Goal: Task Accomplishment & Management: Use online tool/utility

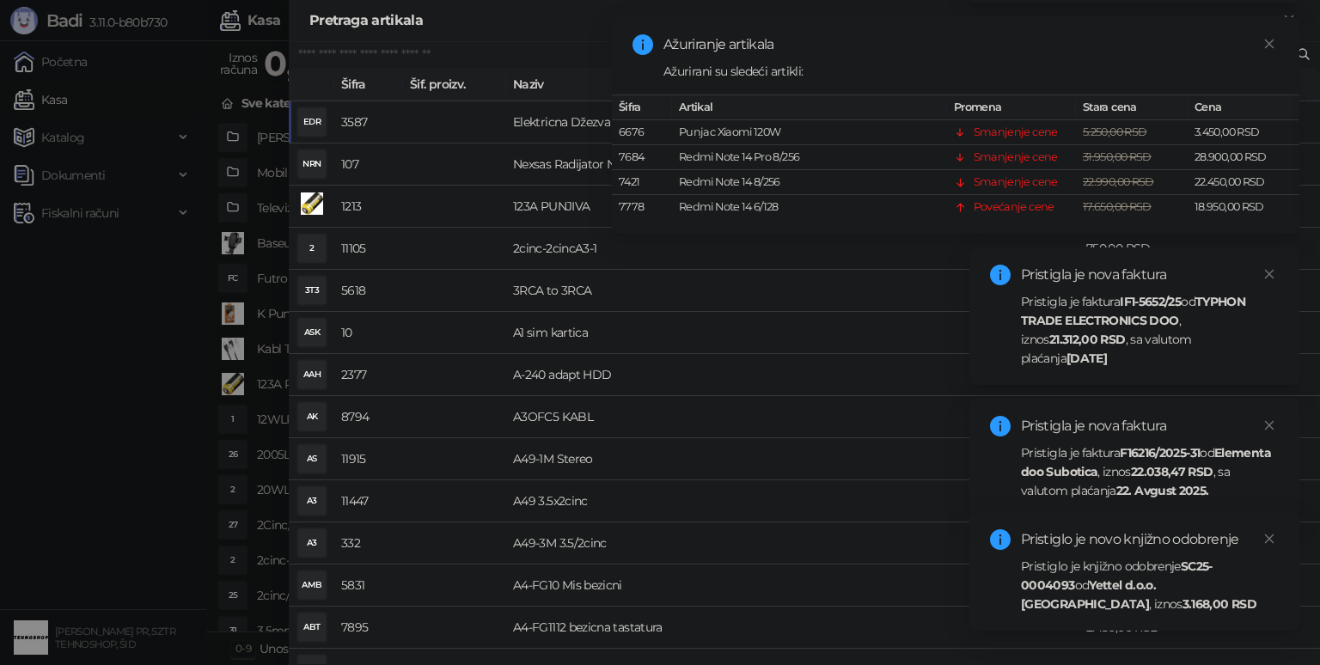
click at [1125, 596] on strong "Yettel d.o.o. [GEOGRAPHIC_DATA]" at bounding box center [1088, 594] width 135 height 34
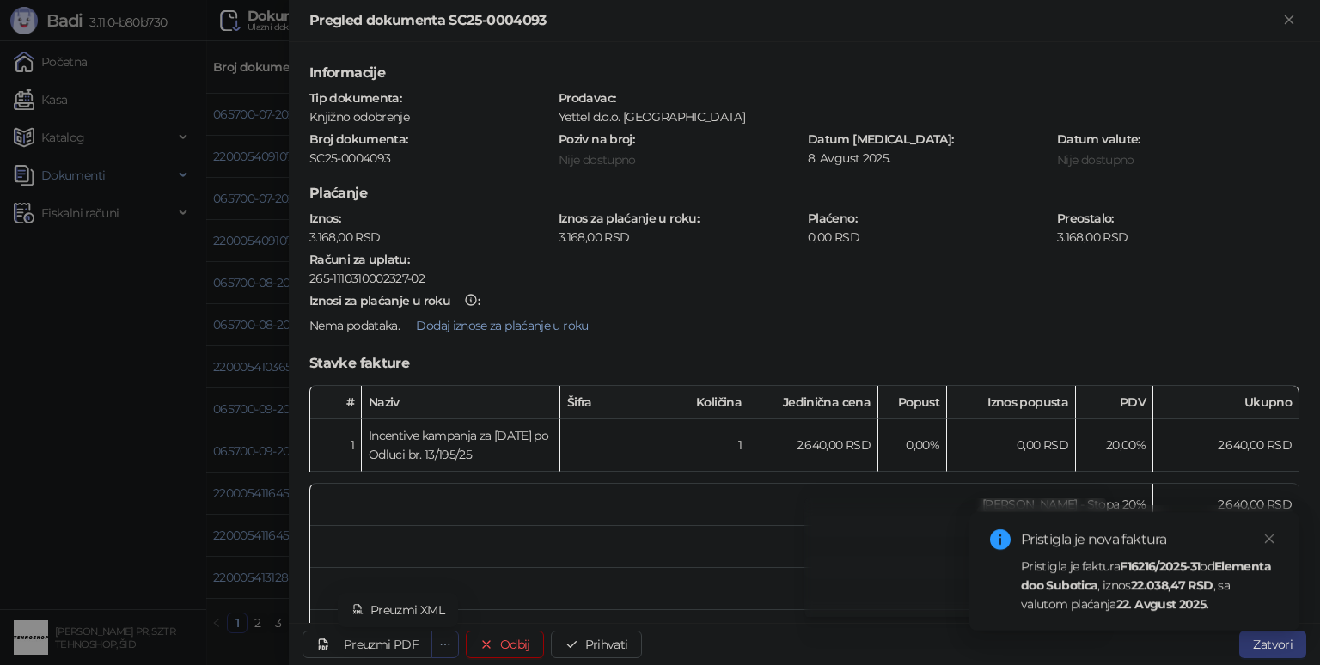
click at [440, 641] on icon "ellipsis" at bounding box center [445, 644] width 12 height 12
click at [373, 646] on div "Preuzmi PDF" at bounding box center [381, 644] width 75 height 15
click at [390, 638] on div "Preuzmi PDF" at bounding box center [381, 644] width 75 height 15
click at [590, 640] on button "Prihvati" at bounding box center [596, 644] width 91 height 27
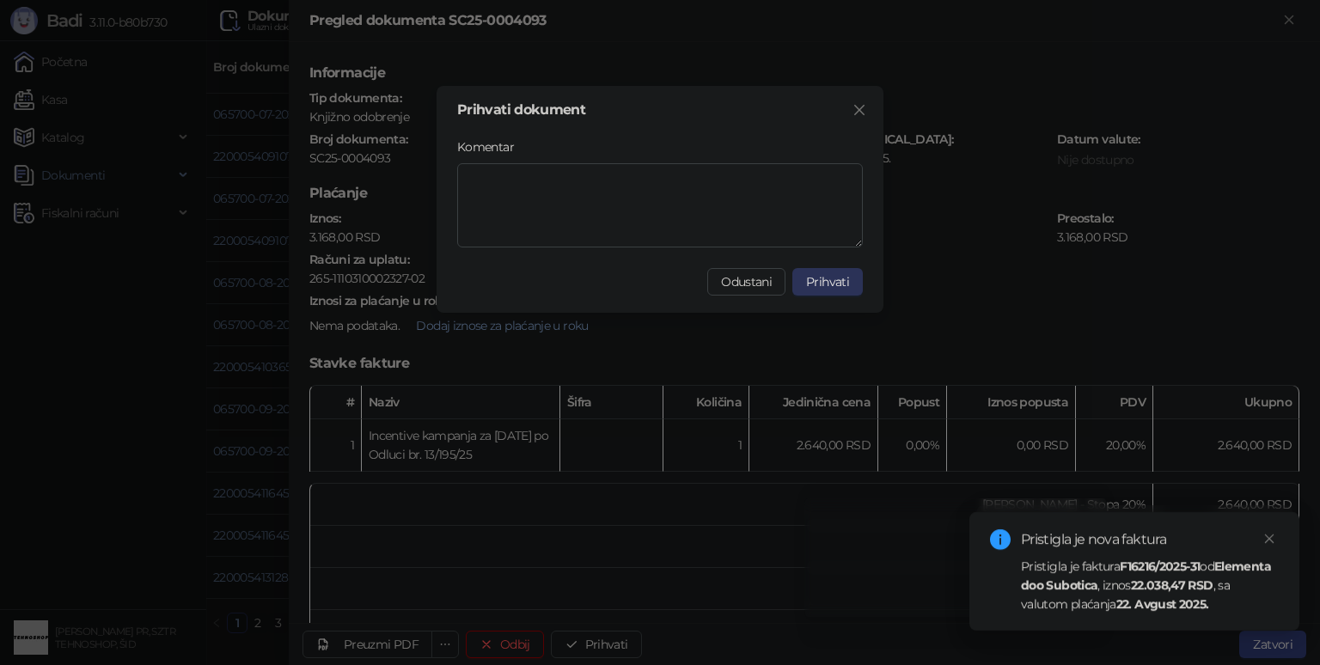
click at [835, 273] on button "Prihvati" at bounding box center [827, 281] width 70 height 27
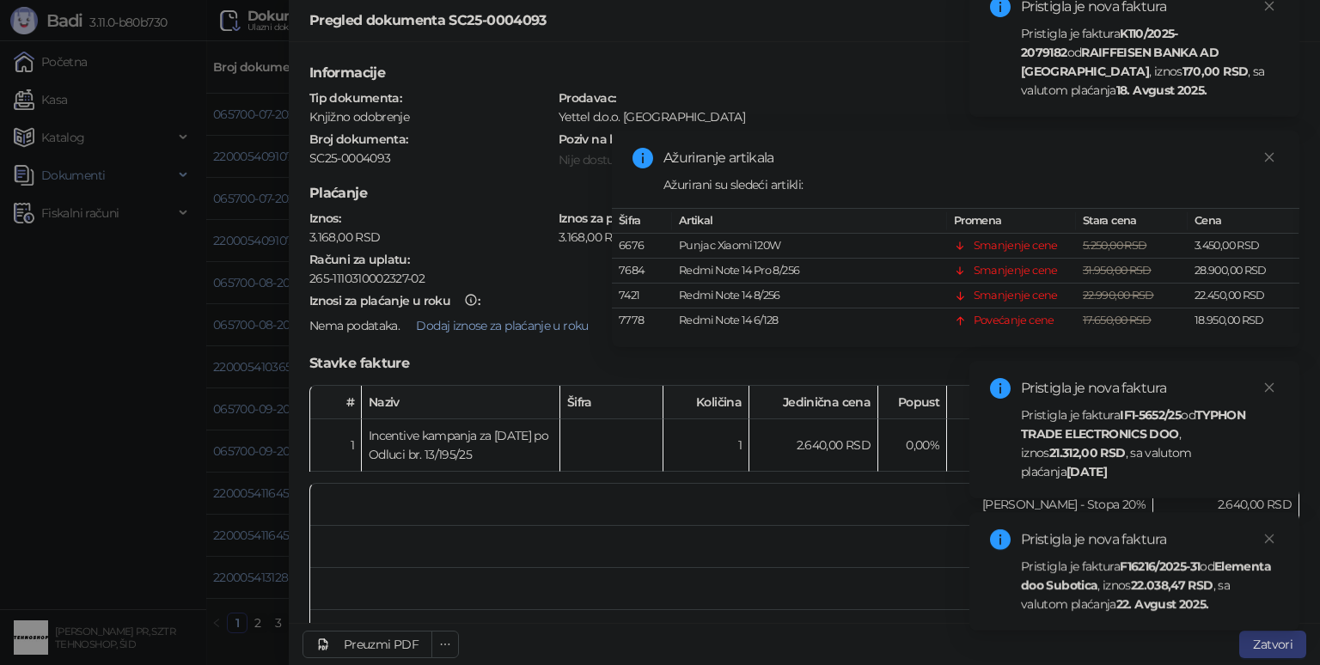
click at [1132, 445] on div "Pristigla je faktura IF1-5652/25 od TYPHON TRADE ELECTRONICS DOO , iznos 21.312…" at bounding box center [1150, 444] width 258 height 76
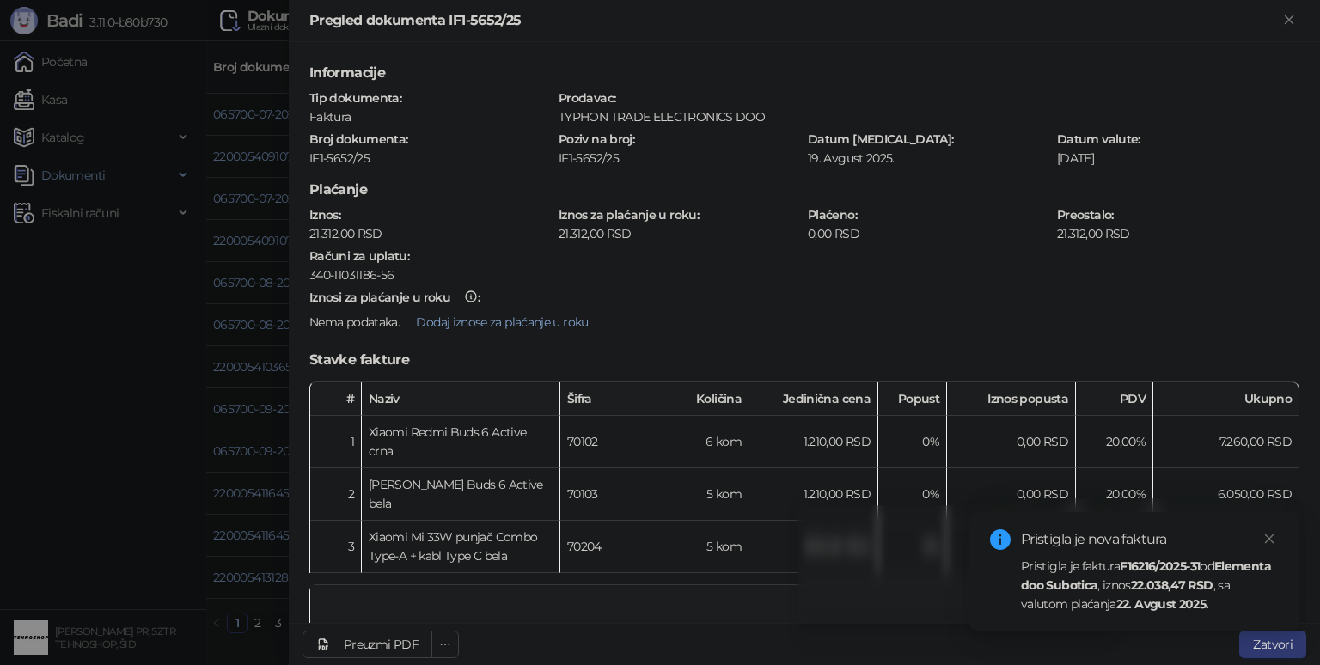
click at [755, 592] on td "[PERSON_NAME] - Stopa 20%" at bounding box center [731, 606] width 843 height 42
click at [175, 410] on div at bounding box center [660, 332] width 1320 height 665
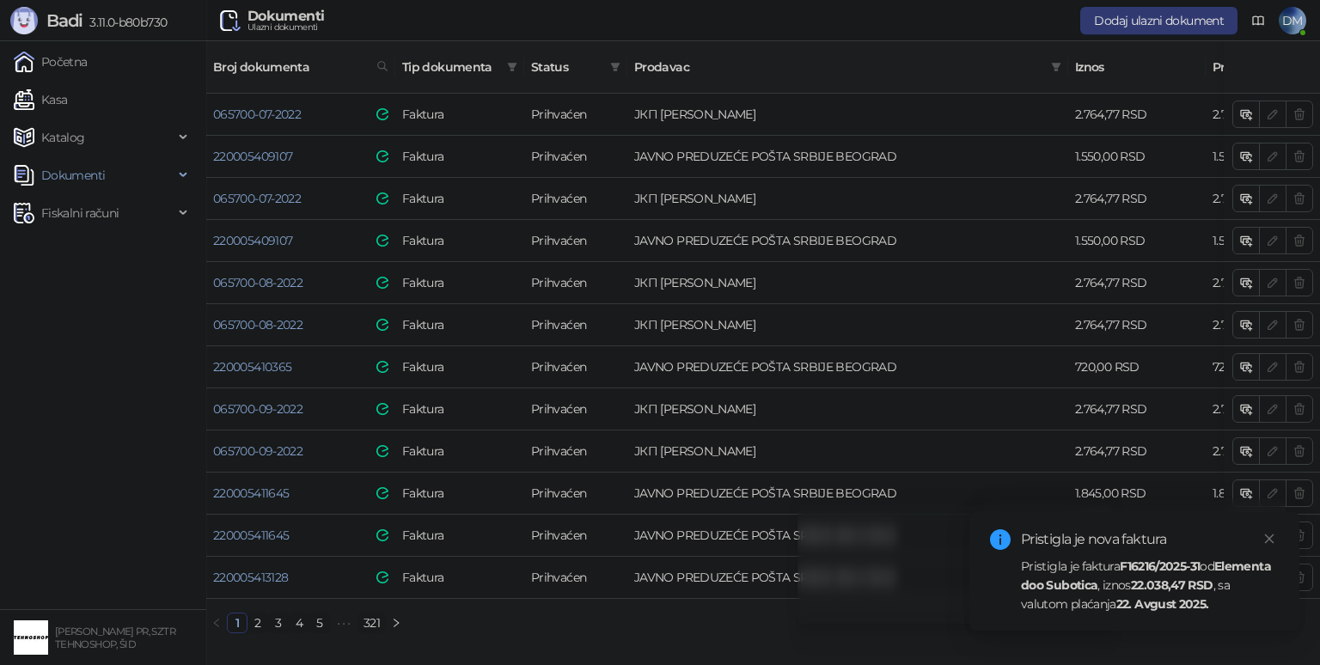
click at [375, 614] on link "321" at bounding box center [371, 623] width 27 height 19
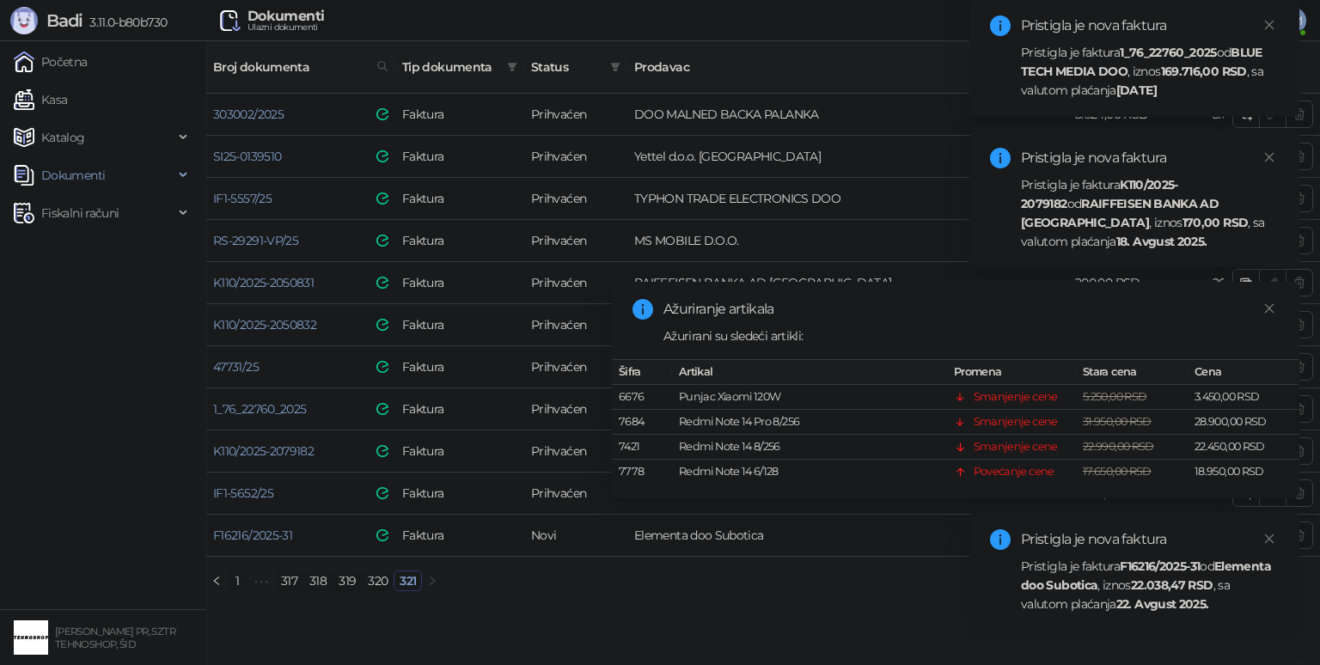
click at [1245, 542] on div "Pristigla je nova faktura" at bounding box center [1150, 539] width 258 height 21
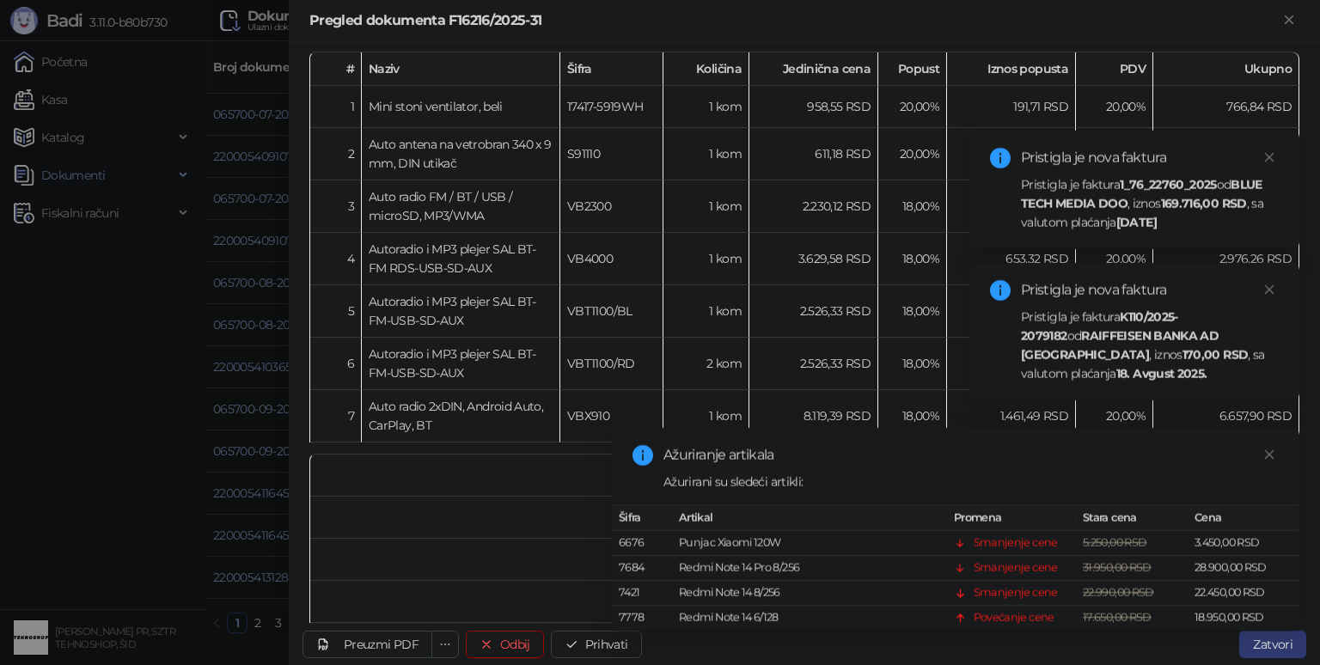
scroll to position [103, 0]
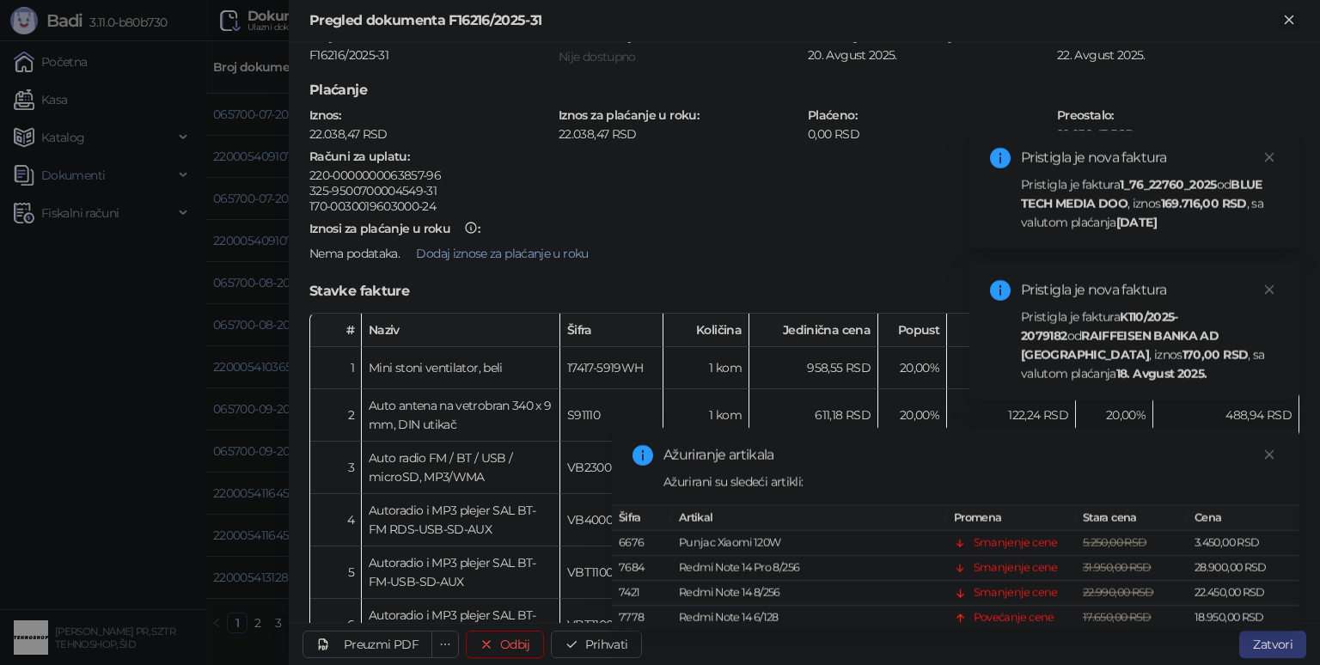
click at [1286, 21] on icon "Zatvori" at bounding box center [1288, 19] width 15 height 15
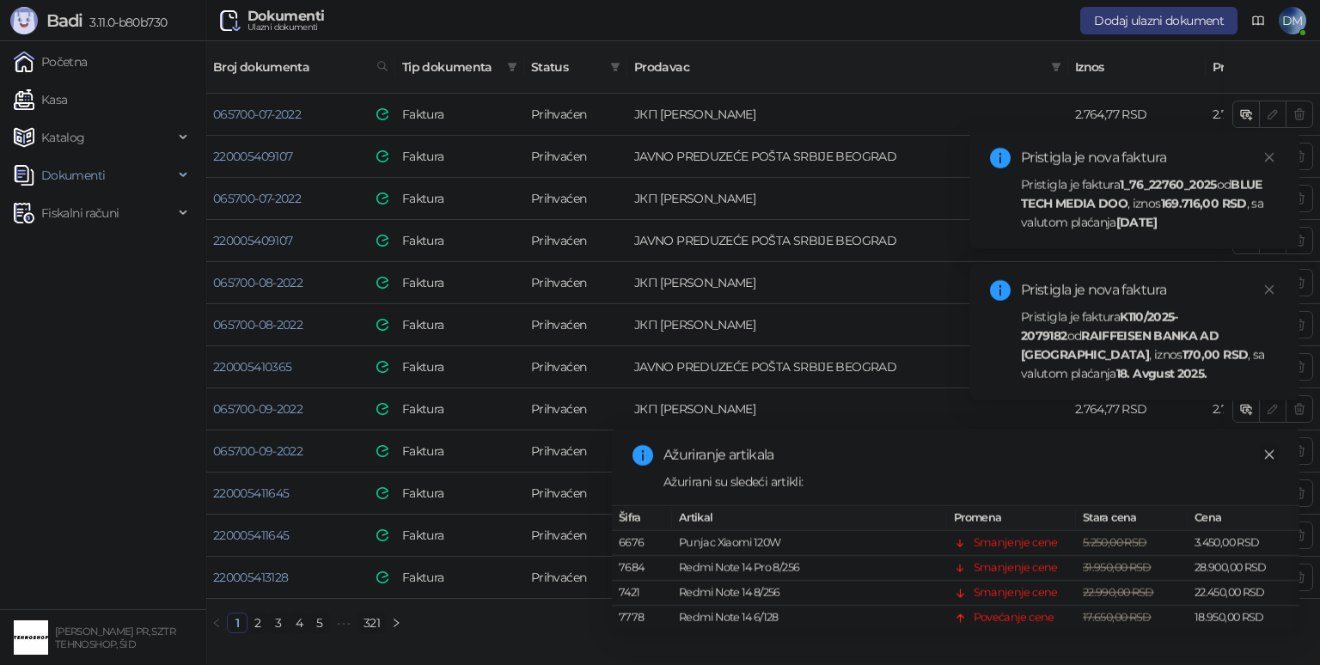
click at [1270, 449] on icon "close" at bounding box center [1269, 455] width 12 height 12
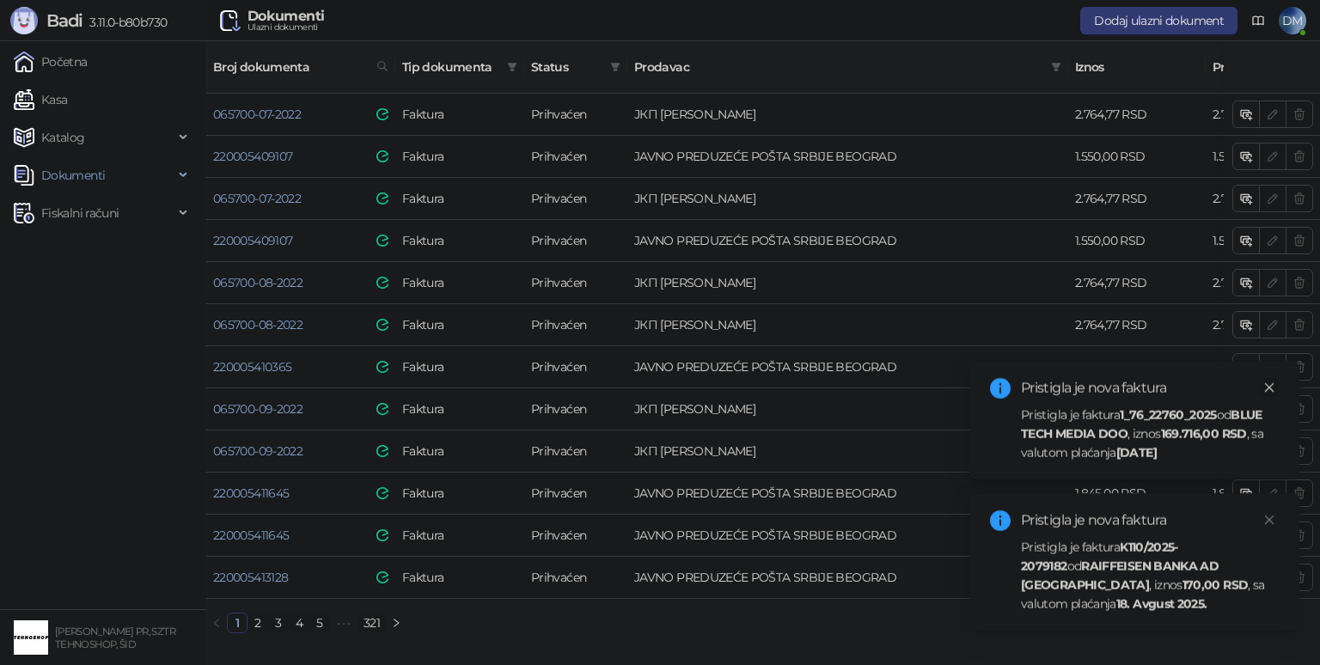
click at [1273, 388] on icon "close" at bounding box center [1269, 388] width 12 height 12
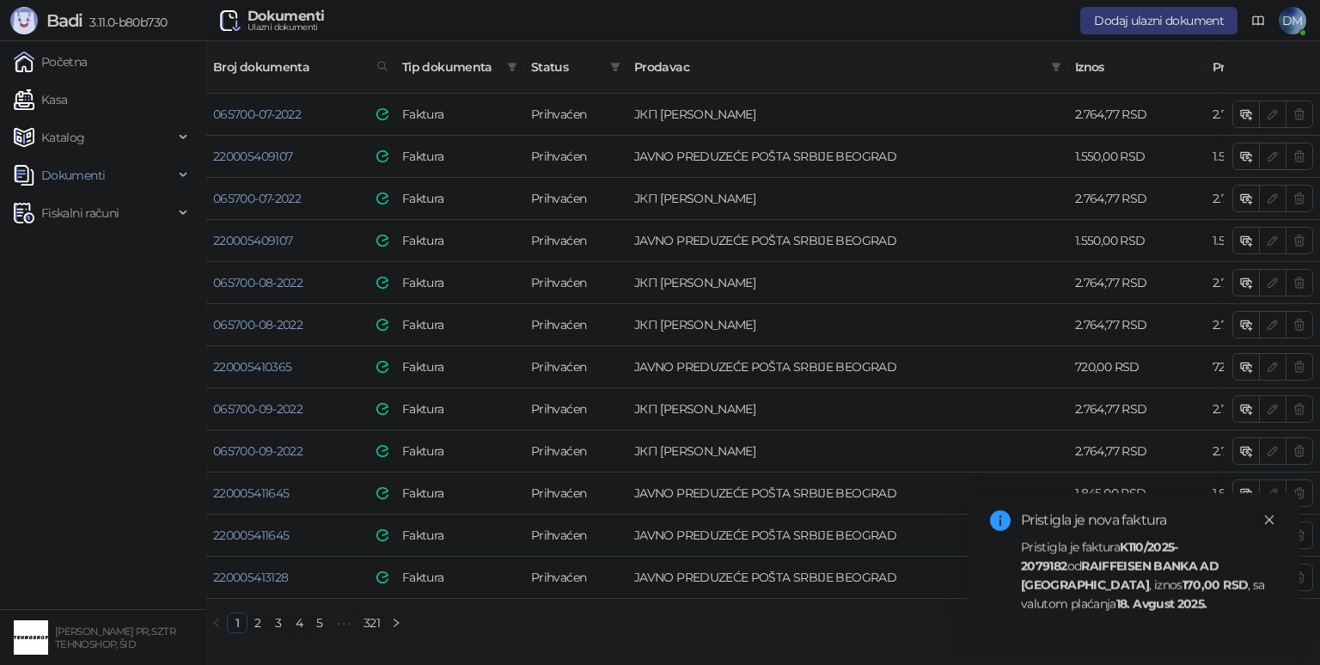
click at [1268, 521] on icon "close" at bounding box center [1269, 520] width 9 height 9
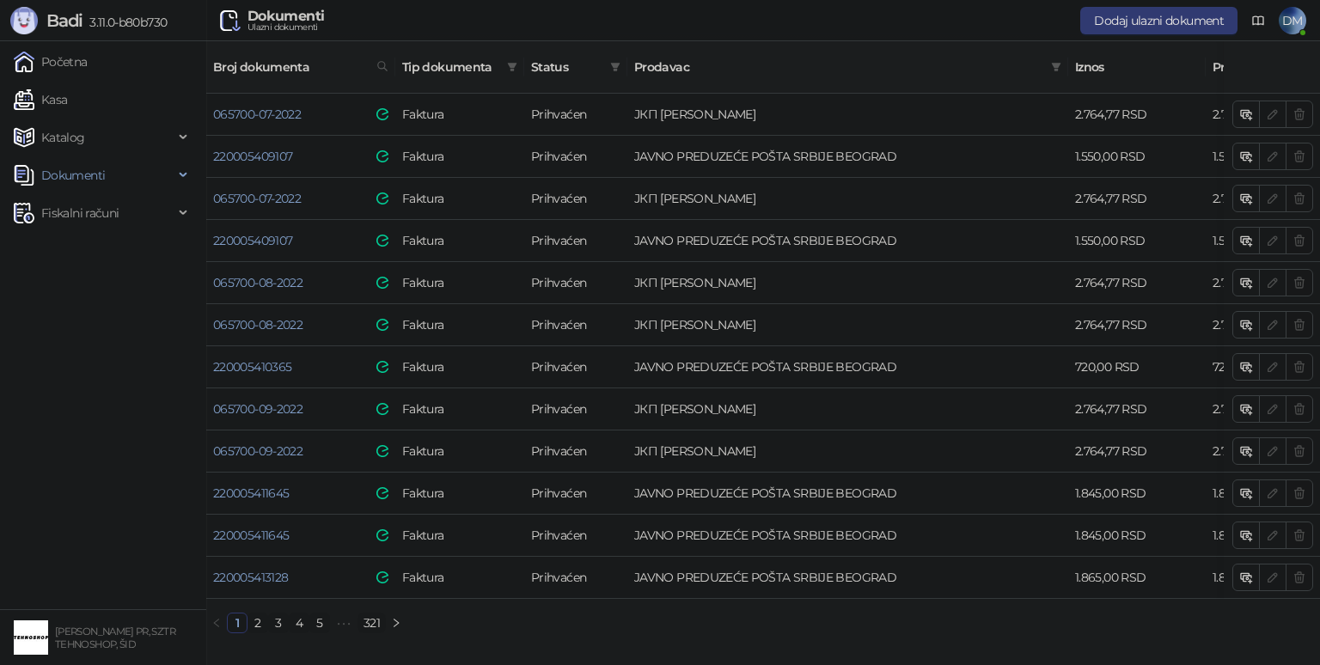
click at [373, 618] on link "321" at bounding box center [371, 623] width 27 height 19
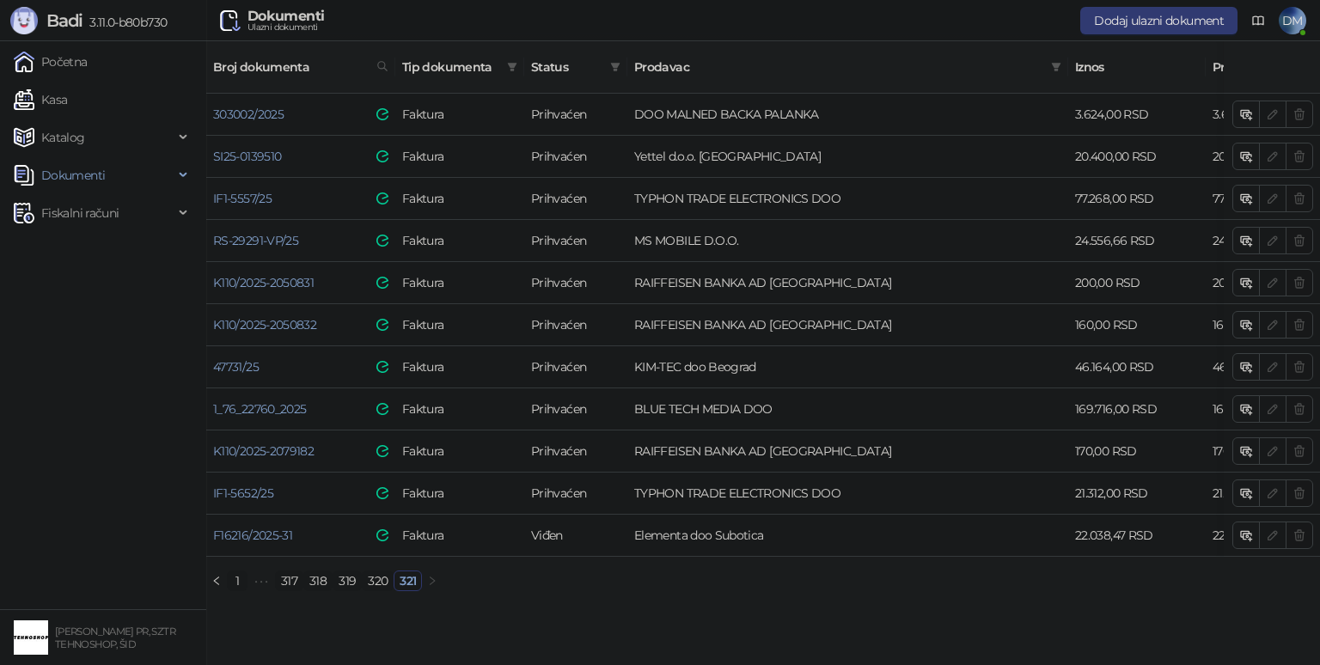
click at [97, 486] on ul "Početna Kasa Katalog Dokumenti Fiskalni računi" at bounding box center [103, 325] width 206 height 568
click at [528, 605] on html "Badi 3.11.0-b80b730 Početna Kasa Katalog Dokumenti Fiskalni računi [PERSON_NAME…" at bounding box center [660, 302] width 1320 height 605
click at [617, 588] on div "Broj dokumenta Tip dokumenta Status Prodavac Iznos Preostalo Datum [MEDICAL_DAT…" at bounding box center [763, 323] width 1114 height 564
click at [55, 102] on link "Kasa" at bounding box center [40, 99] width 53 height 34
